Goal: Task Accomplishment & Management: Use online tool/utility

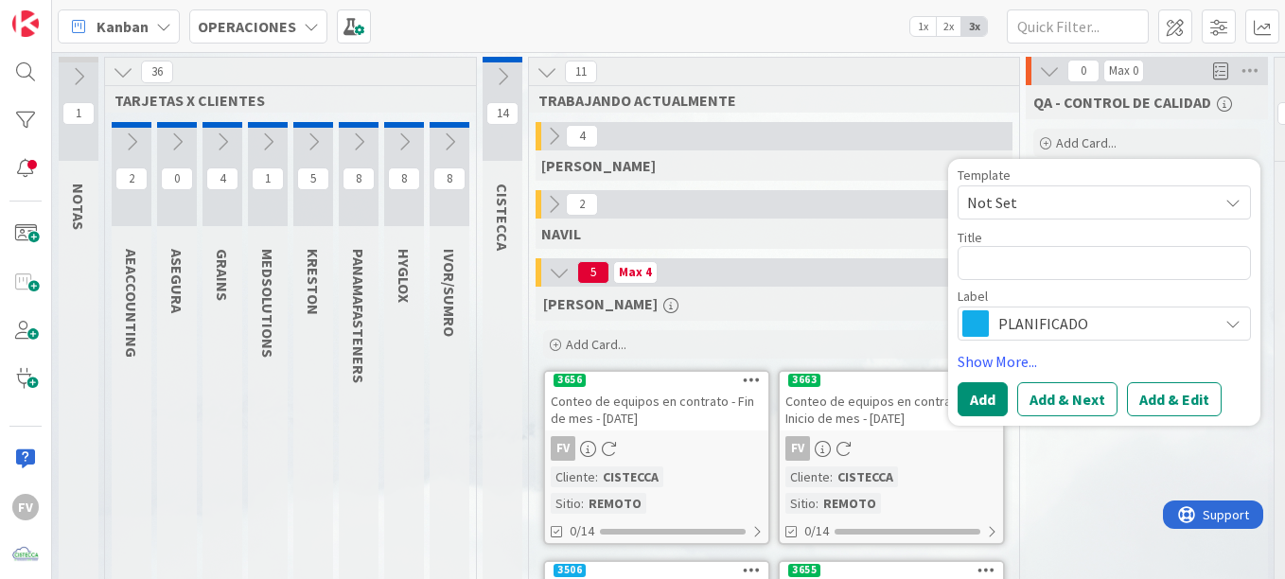
click at [1132, 487] on div "QA - CONTROL DE CALIDAD Add Card... Template Not Set Title 0 / 128 Label PLANIF…" at bounding box center [1146, 513] width 242 height 857
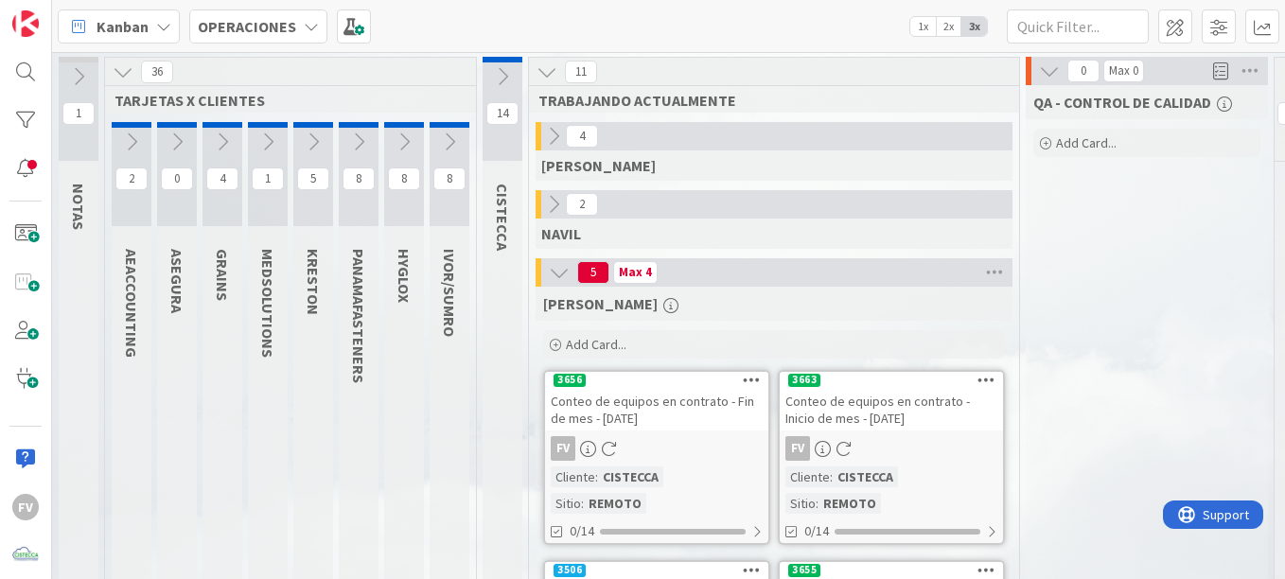
click at [310, 134] on icon at bounding box center [313, 141] width 21 height 21
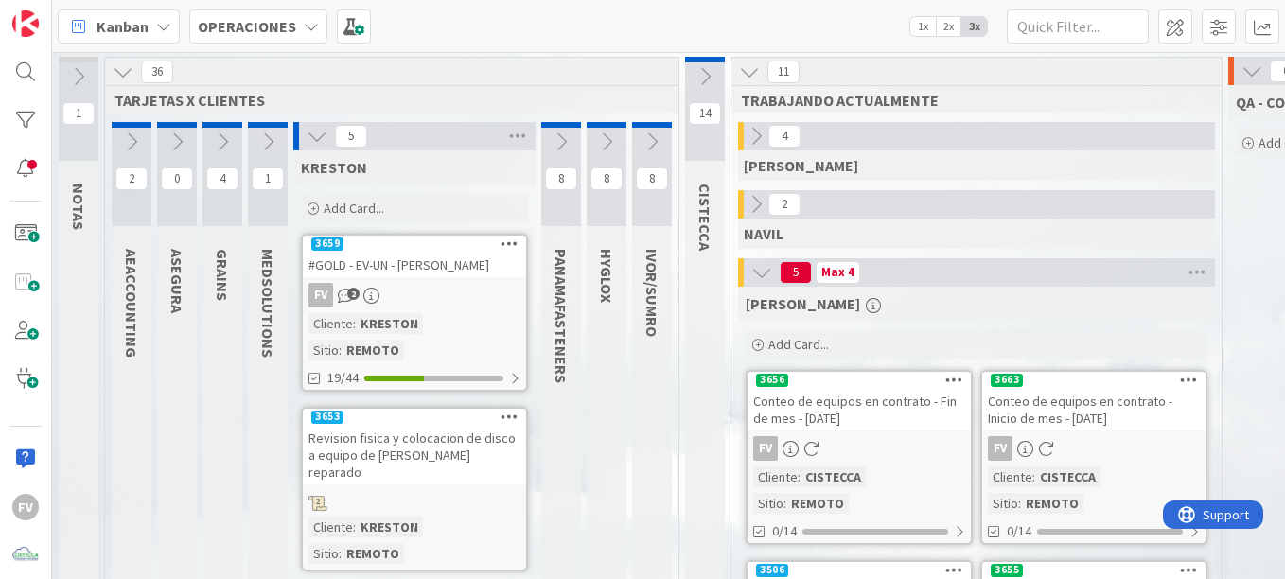
click at [373, 276] on div "#GOLD - EV-UN - [PERSON_NAME]" at bounding box center [414, 265] width 223 height 25
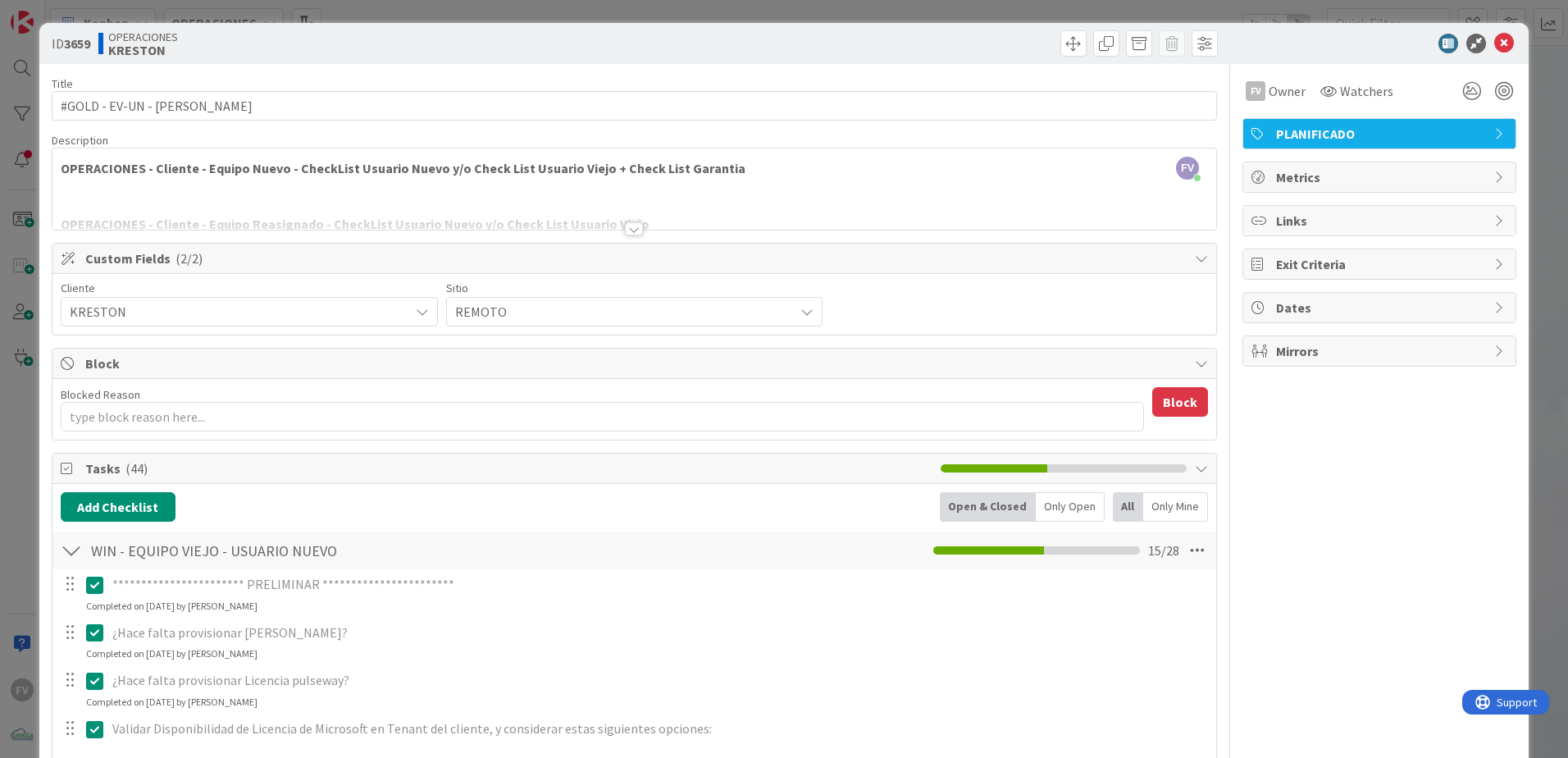
click at [1113, 38] on div "**********" at bounding box center [784, 379] width 1568 height 758
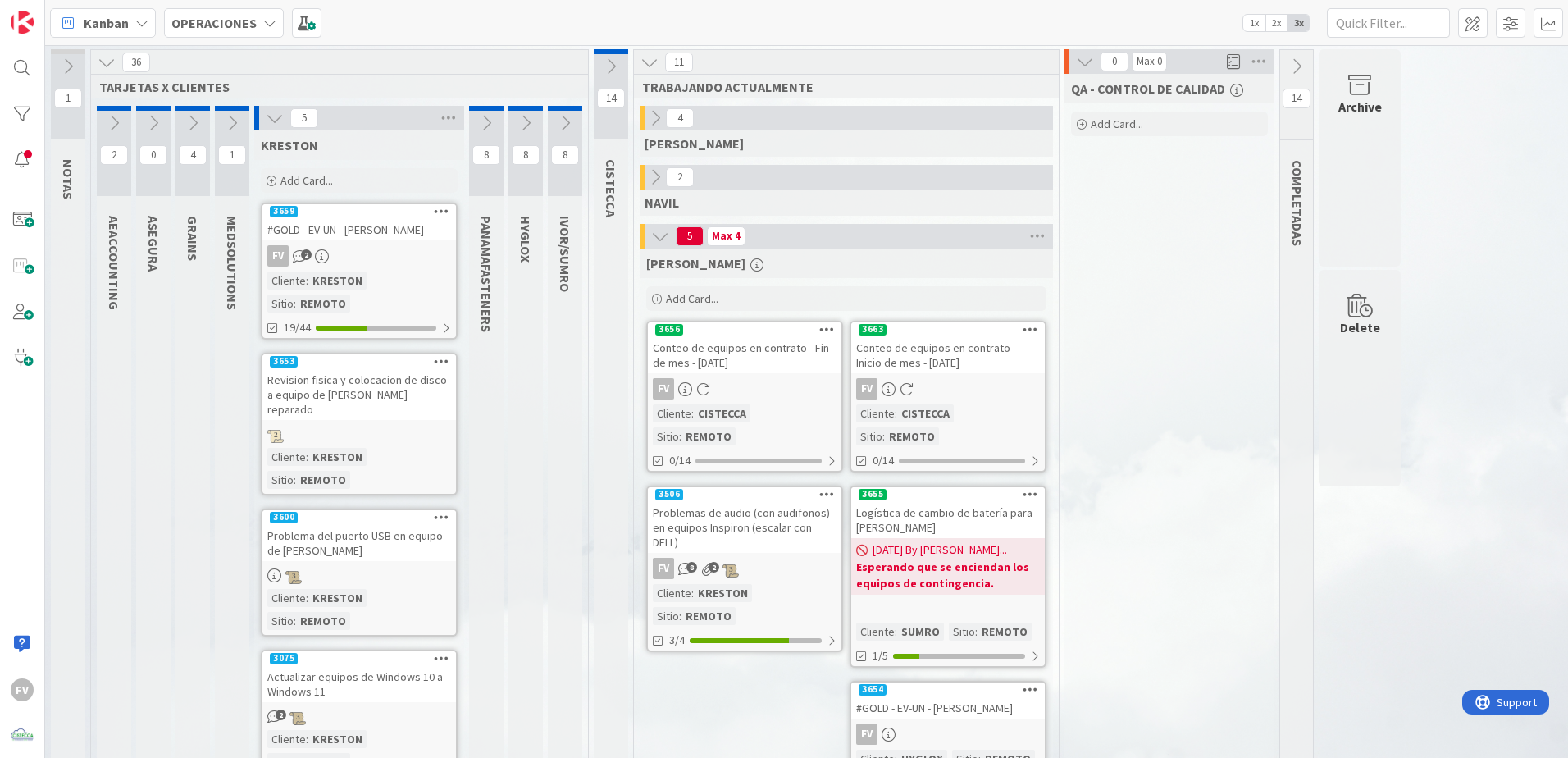
click at [368, 239] on div "#GOLD - EV-UN - [PERSON_NAME]" at bounding box center [359, 230] width 193 height 22
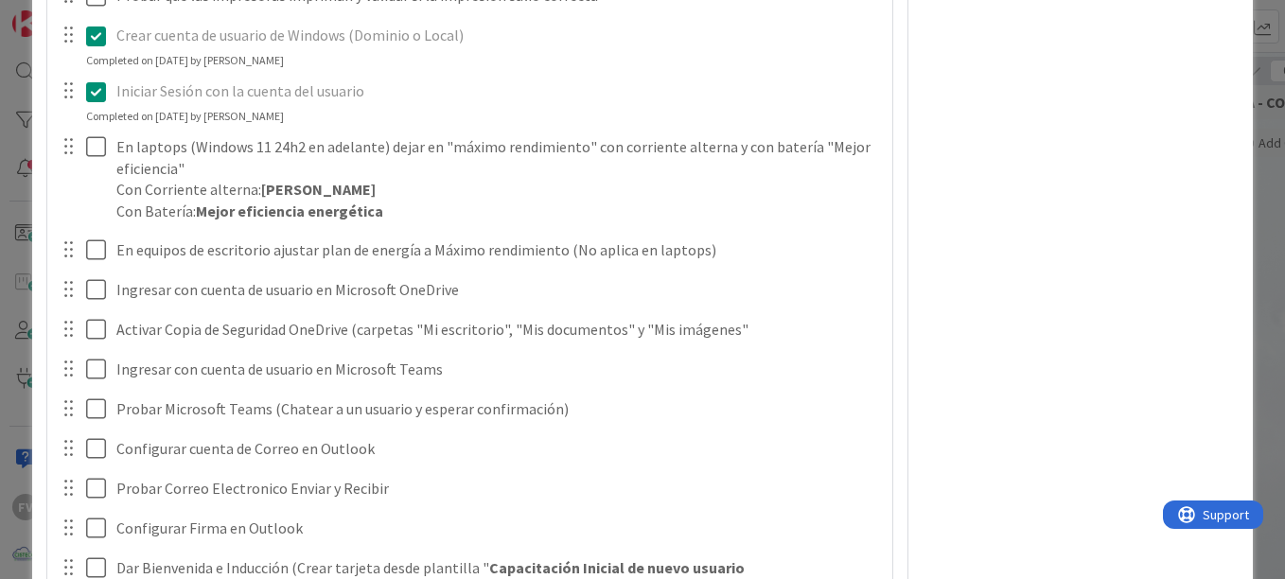
scroll to position [1685, 0]
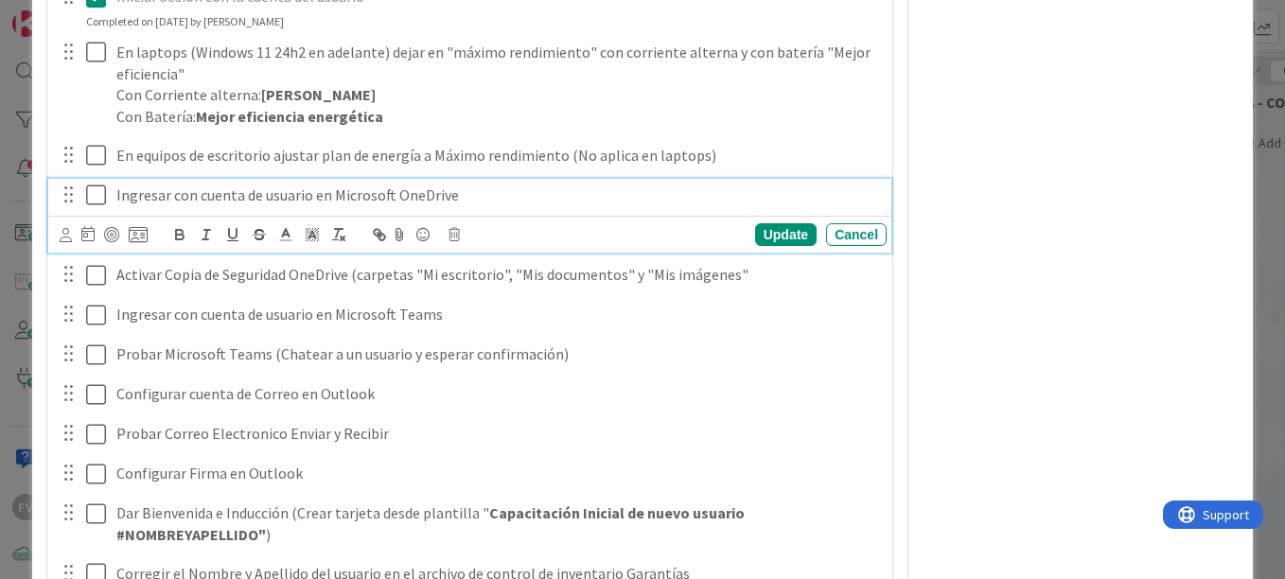
click at [462, 188] on p "Ingresar con cuenta de usuario en Microsoft OneDrive" at bounding box center [497, 195] width 762 height 22
click at [1076, 330] on div "FV Owner Watchers PLANIFICADO Metrics Links Exit Criteria Dates Mirrors" at bounding box center [1080, 93] width 316 height 3408
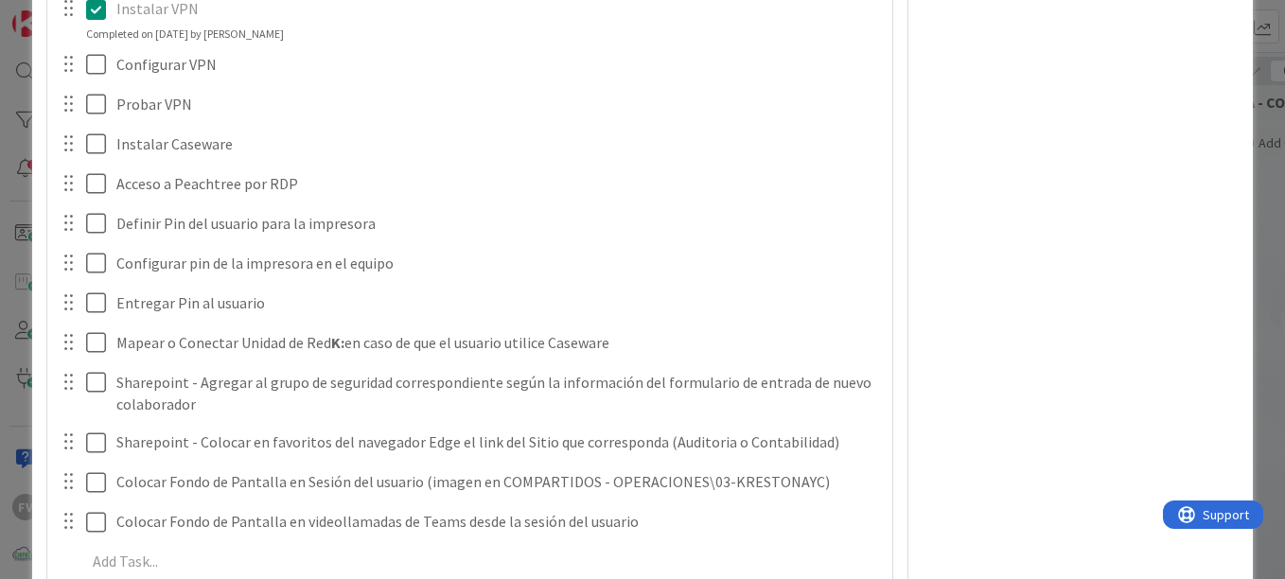
scroll to position [2904, 0]
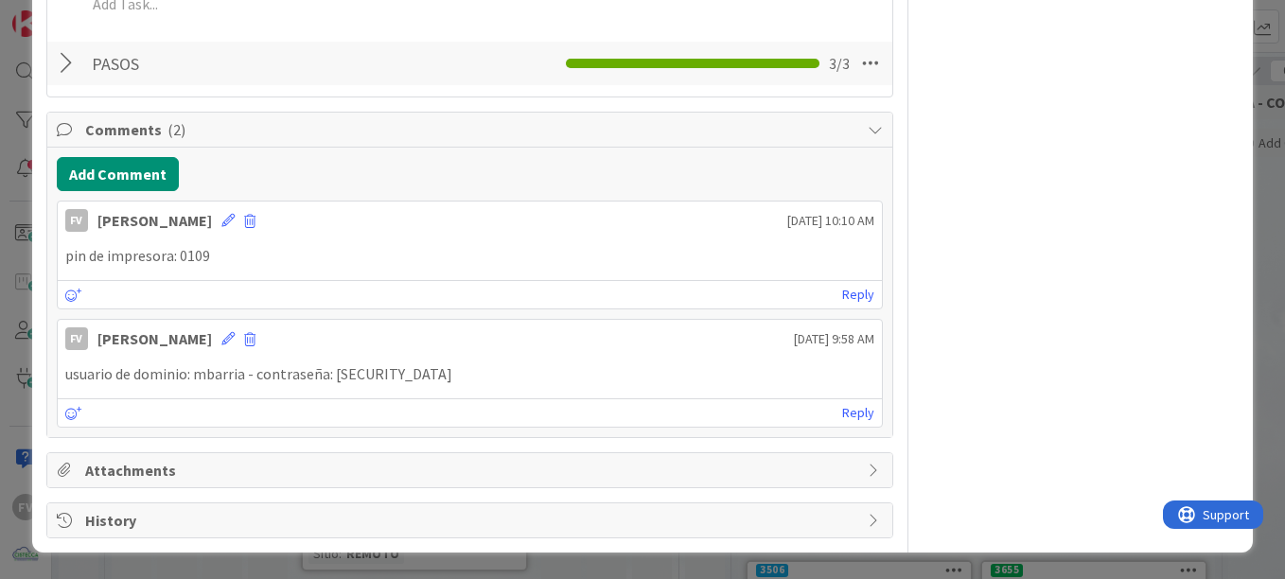
click at [209, 134] on span "Comments ( 2 )" at bounding box center [471, 129] width 773 height 23
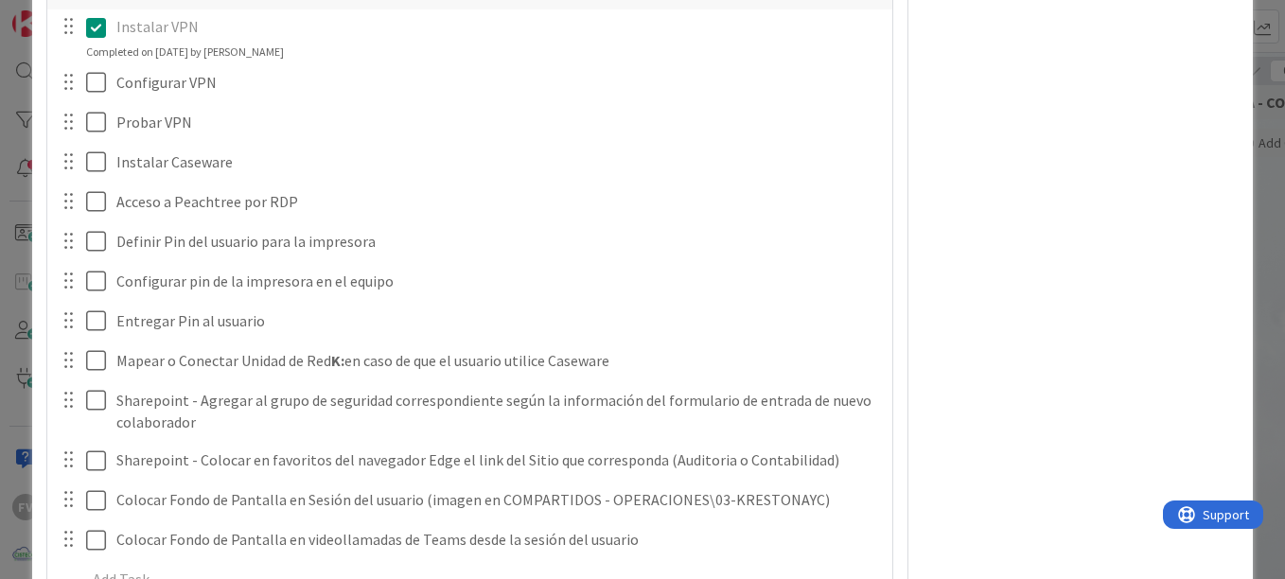
scroll to position [2614, 0]
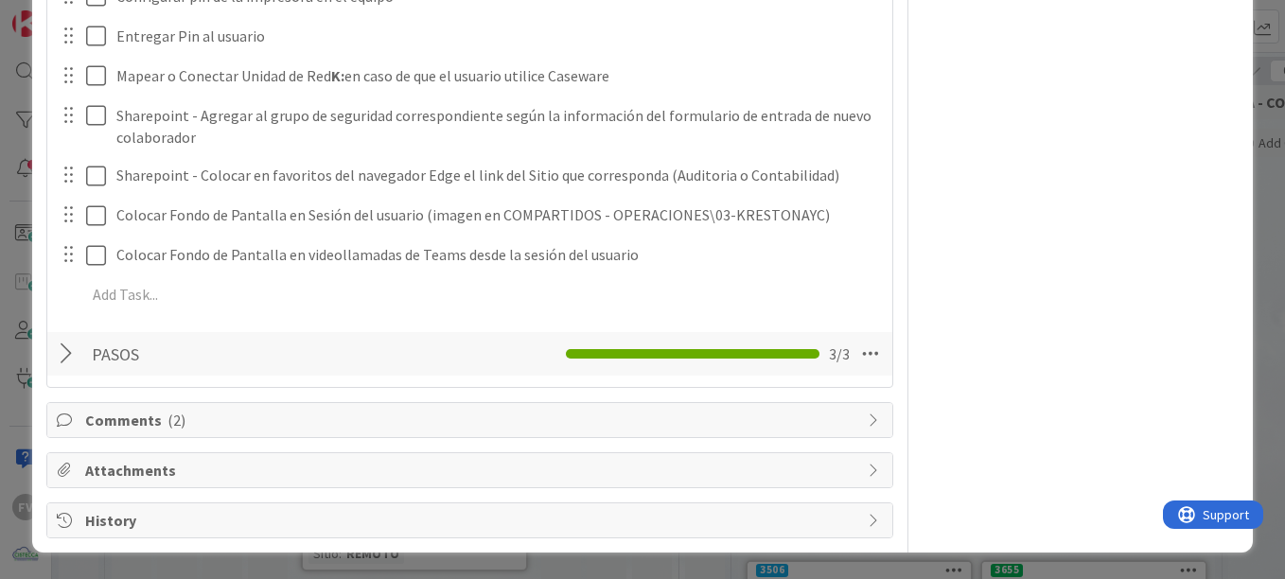
click at [66, 350] on div at bounding box center [69, 354] width 25 height 34
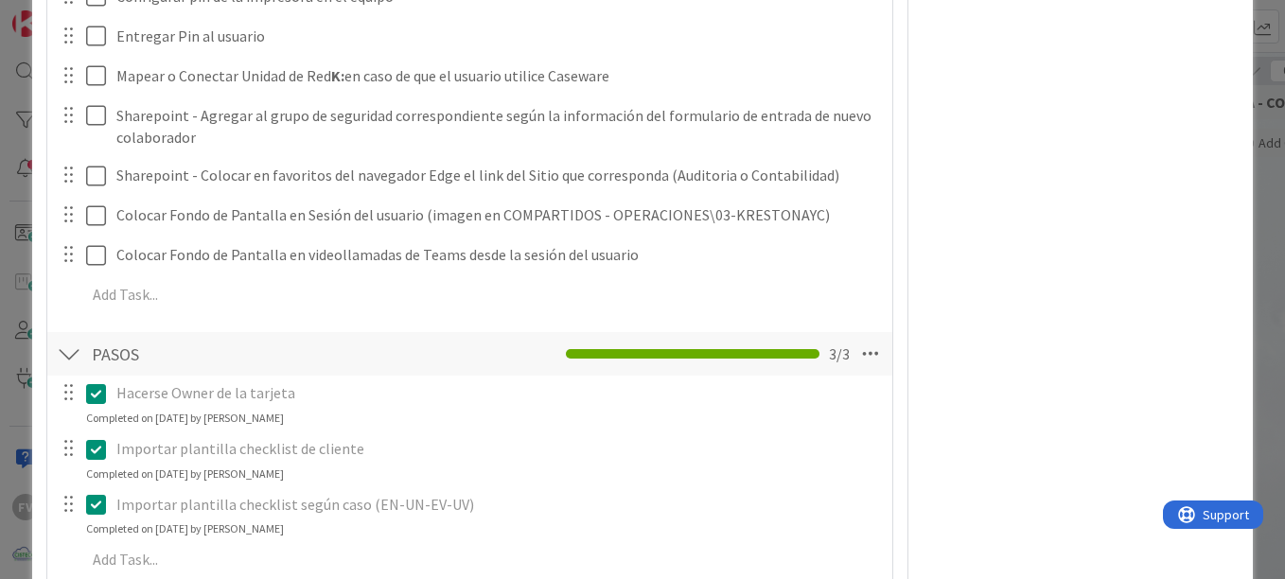
click at [66, 350] on div at bounding box center [69, 354] width 25 height 34
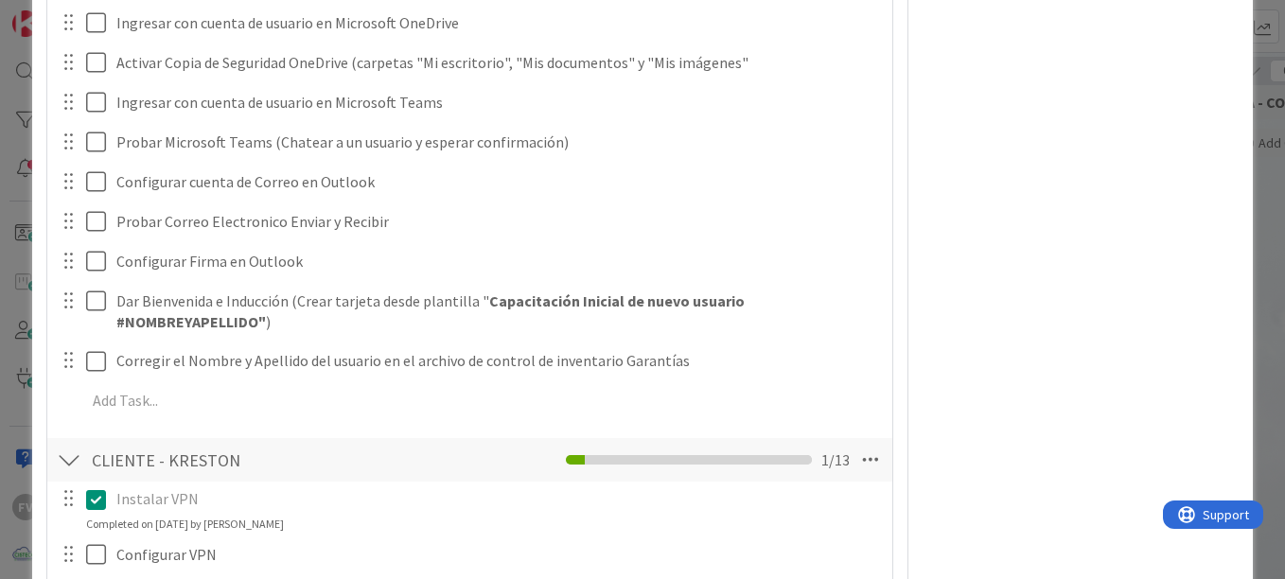
scroll to position [1951, 0]
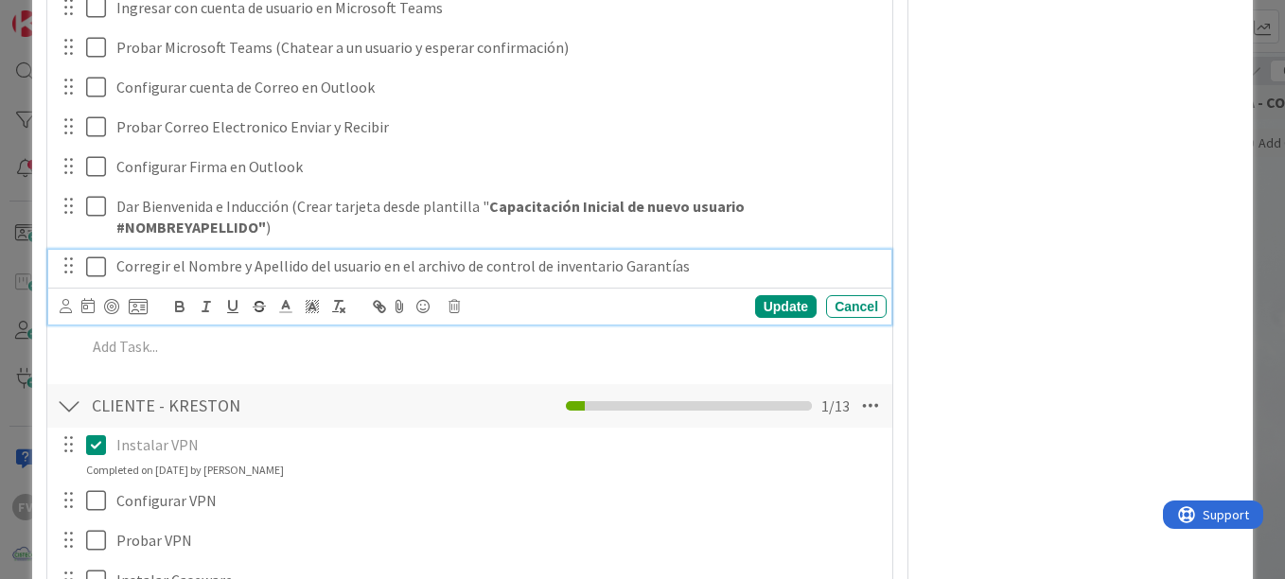
click at [98, 266] on icon at bounding box center [100, 266] width 28 height 23
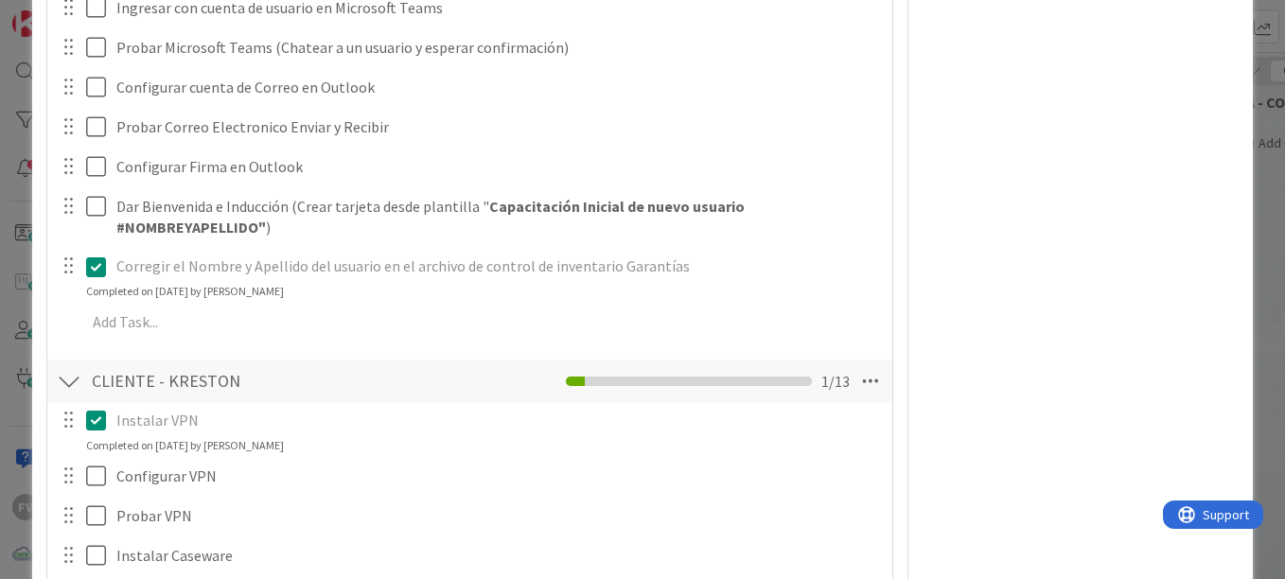
type textarea "x"
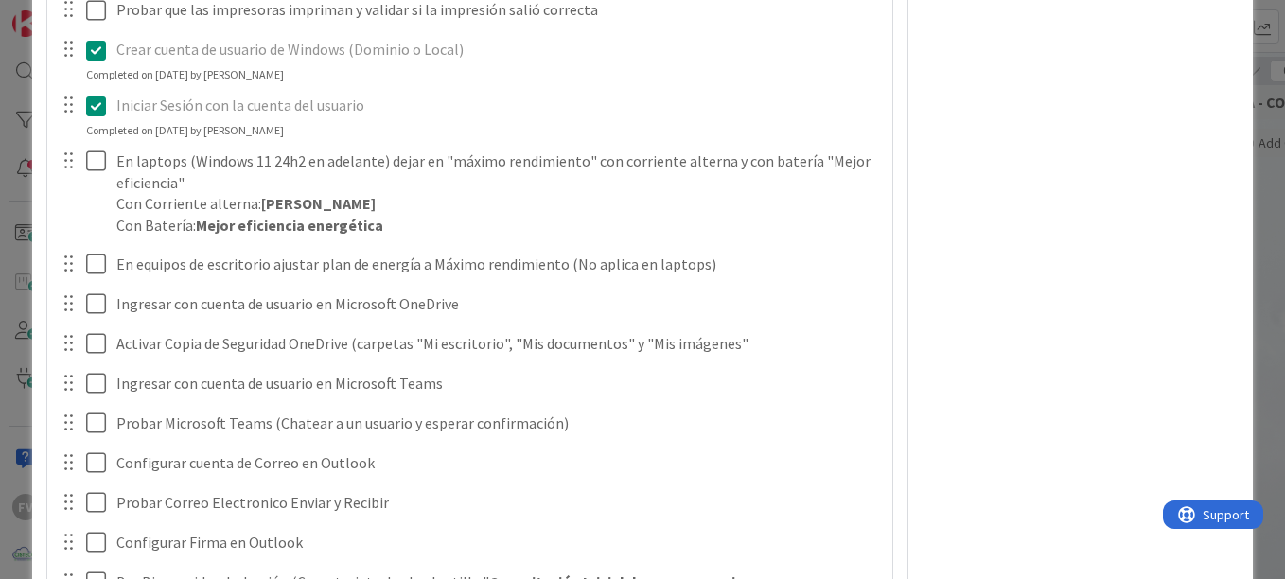
scroll to position [1573, 0]
